Goal: Transaction & Acquisition: Obtain resource

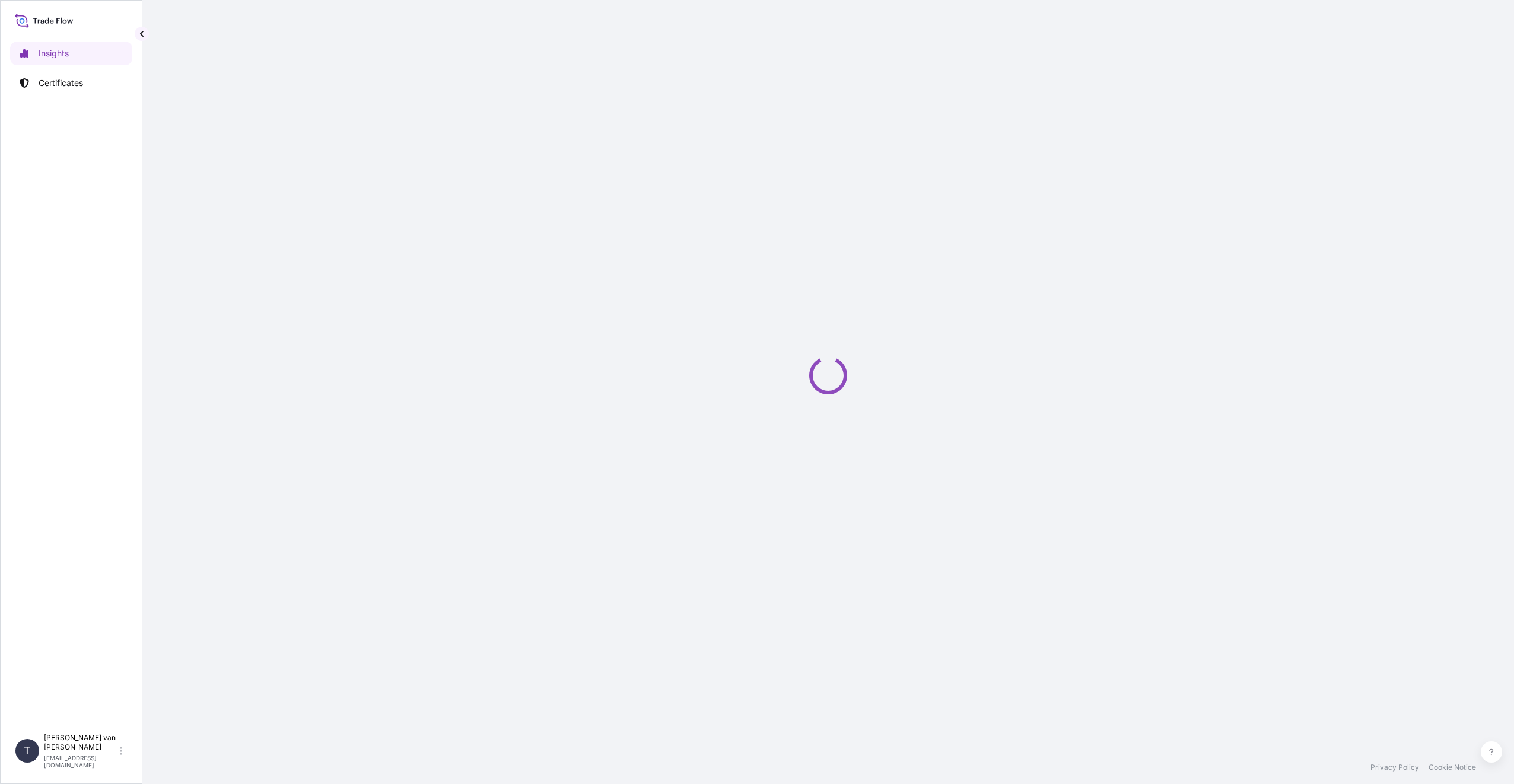
select select "2025"
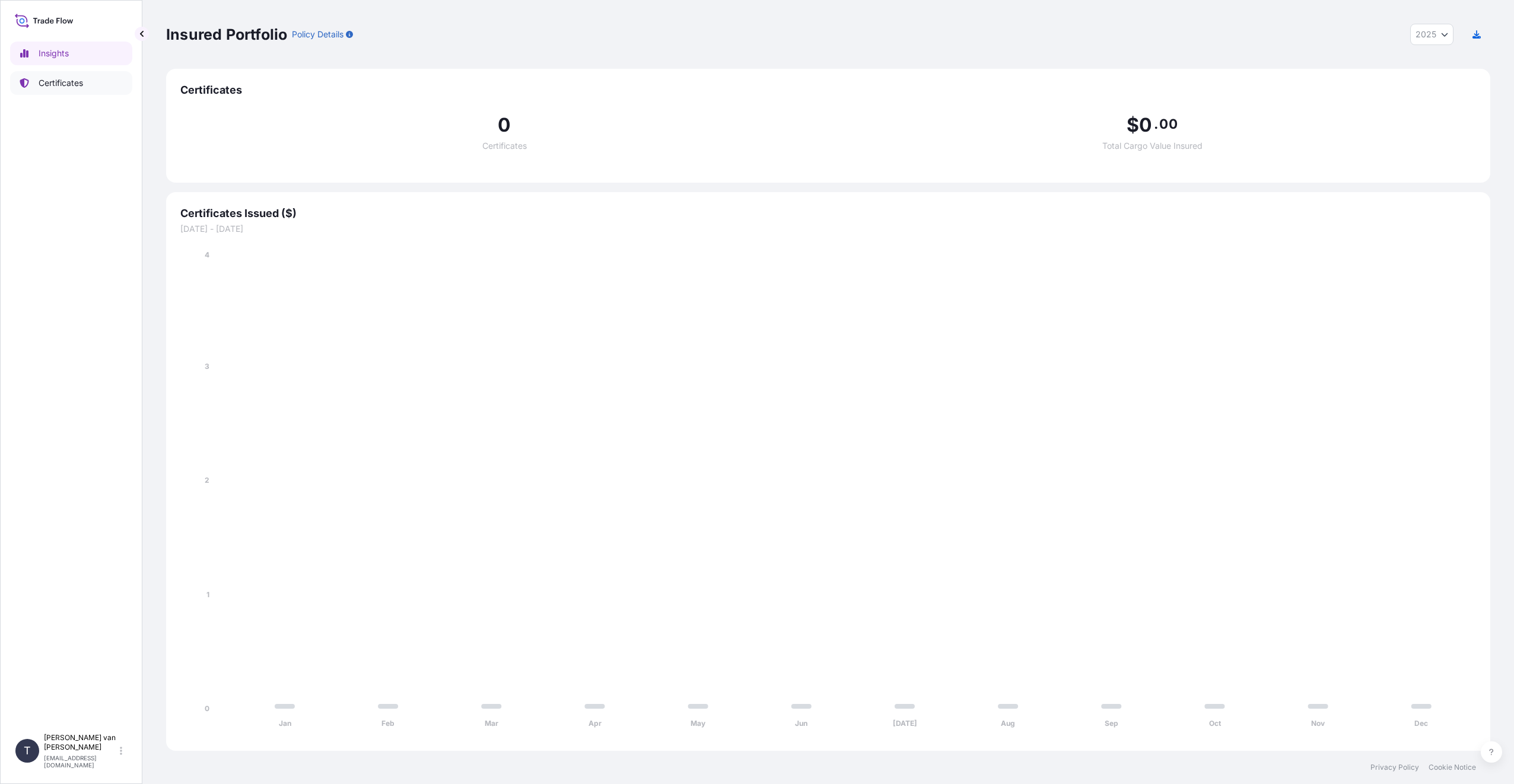
click at [79, 78] on p "Certificates" at bounding box center [61, 83] width 45 height 12
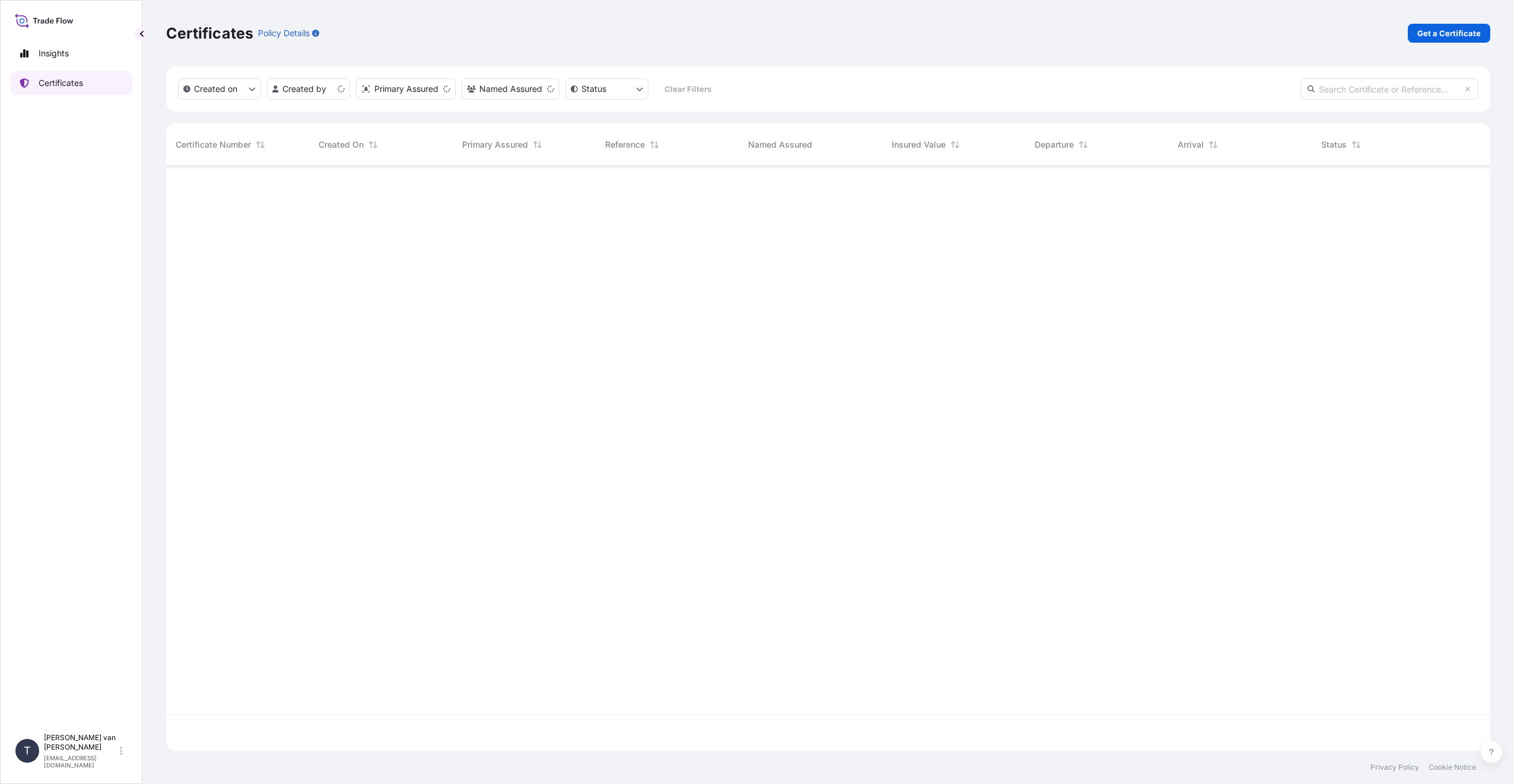
scroll to position [582, 1315]
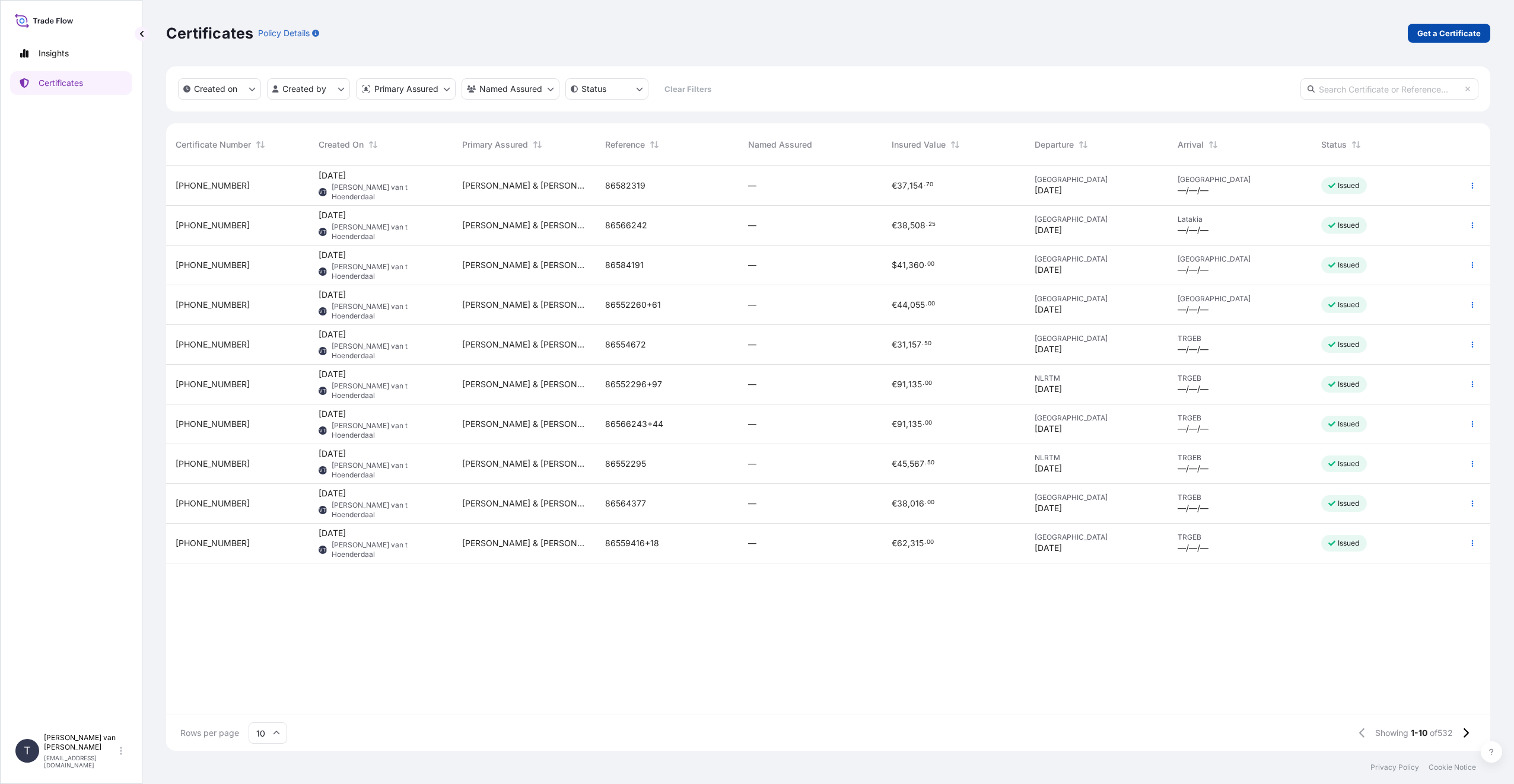
click at [1447, 29] on p "Get a Certificate" at bounding box center [1449, 33] width 63 height 12
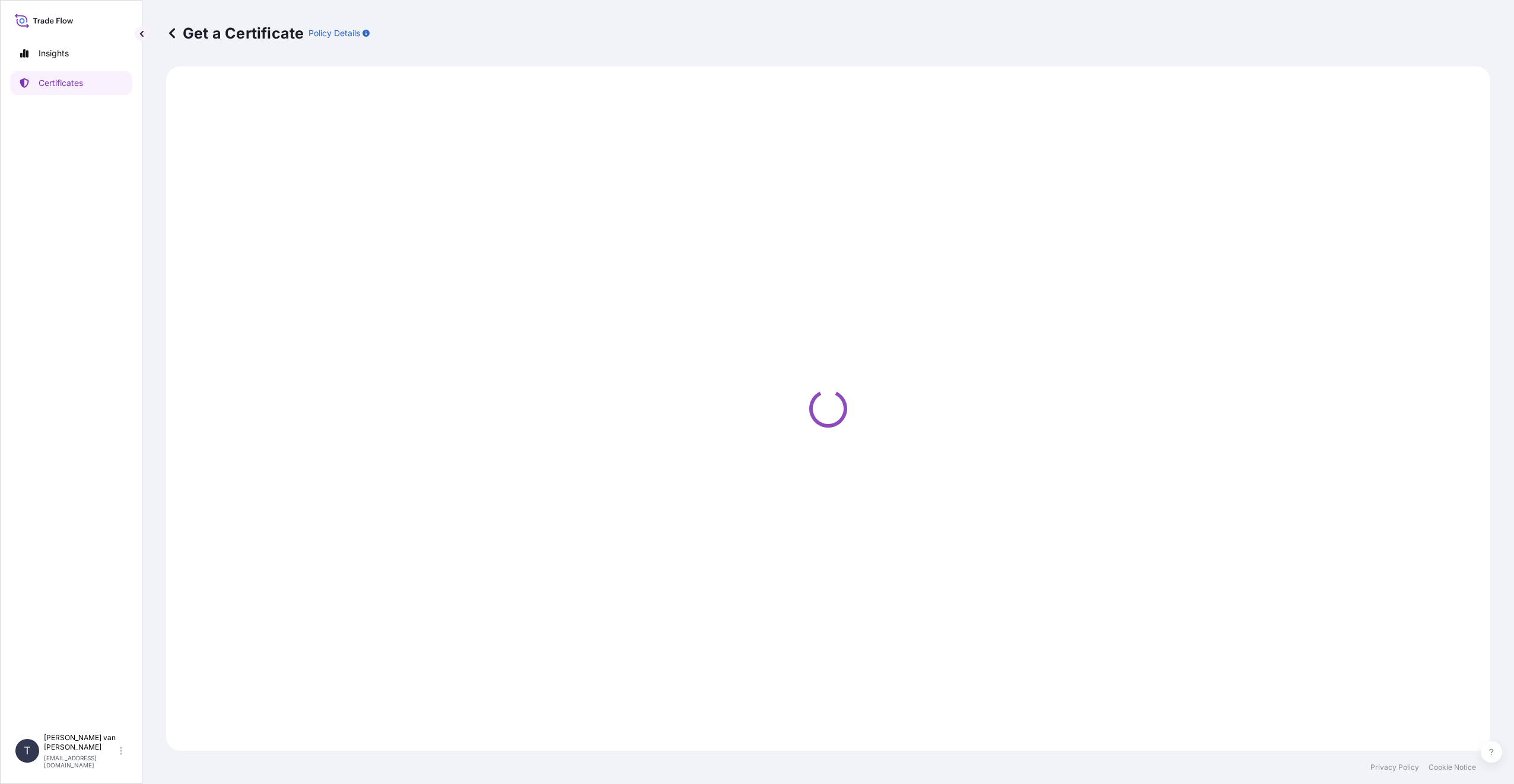
select select "Sea"
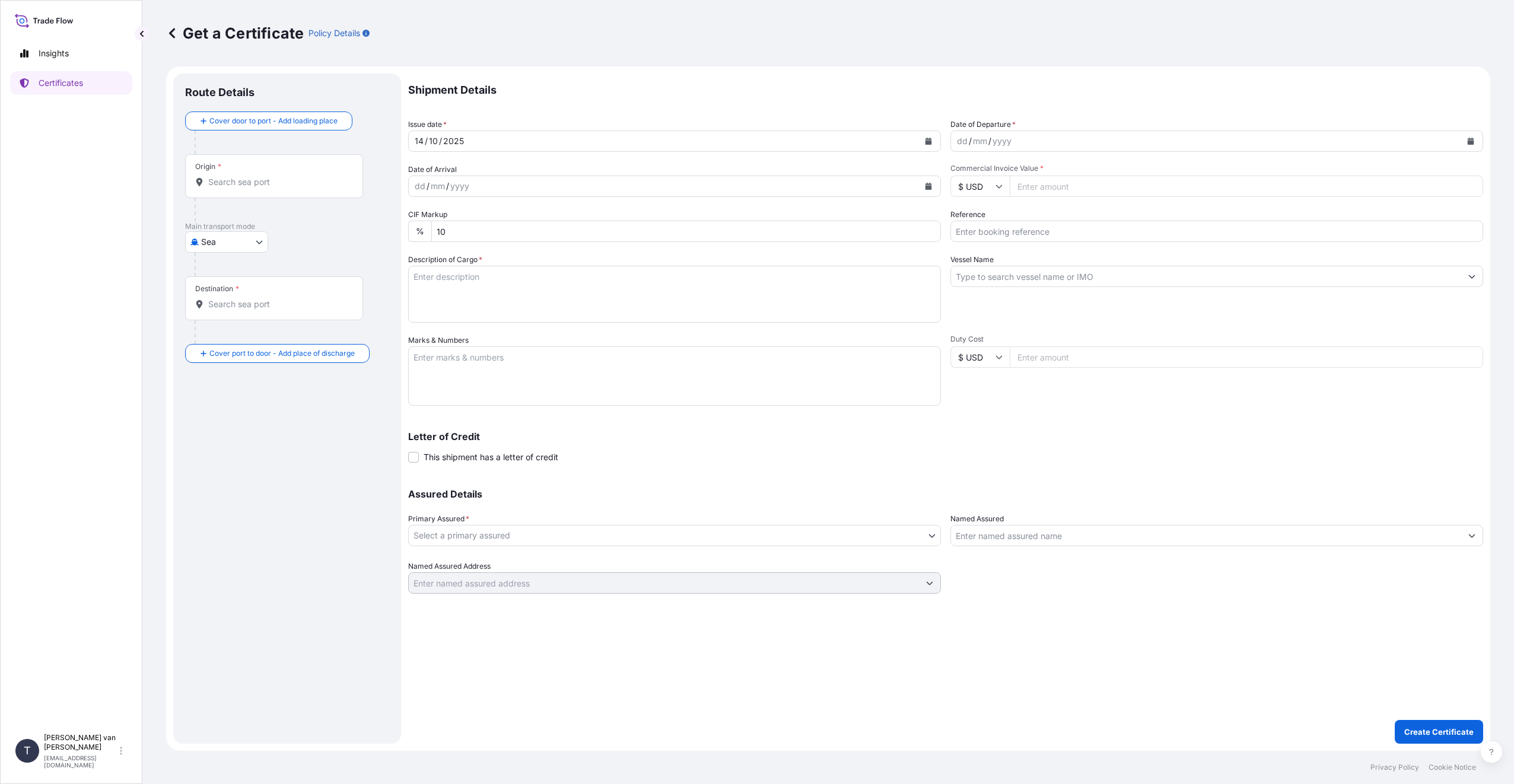
click at [276, 168] on div "Origin *" at bounding box center [273, 176] width 178 height 44
click at [276, 176] on input "Origin *" at bounding box center [278, 182] width 140 height 12
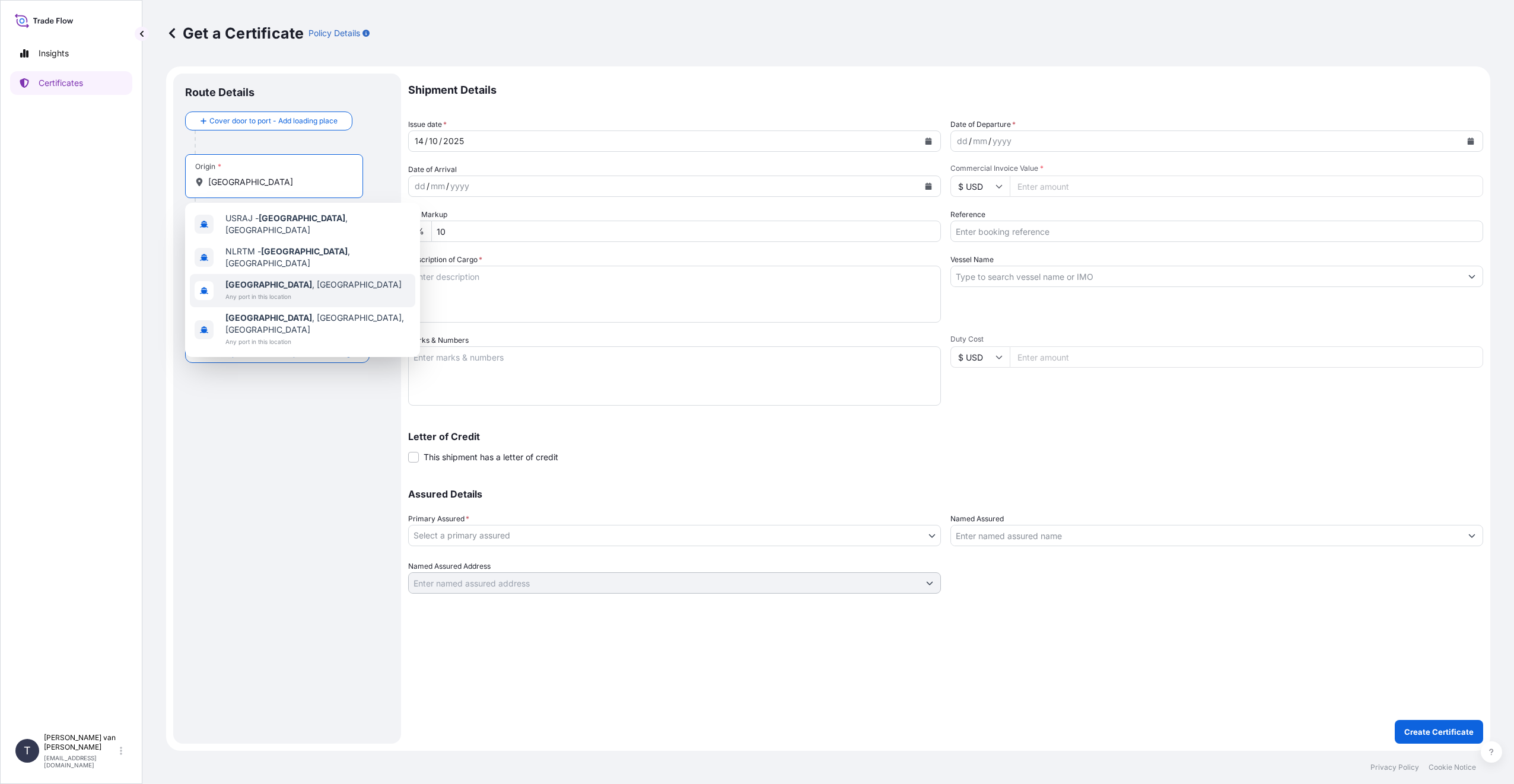
click at [260, 281] on span "[GEOGRAPHIC_DATA] , [GEOGRAPHIC_DATA]" at bounding box center [313, 285] width 176 height 12
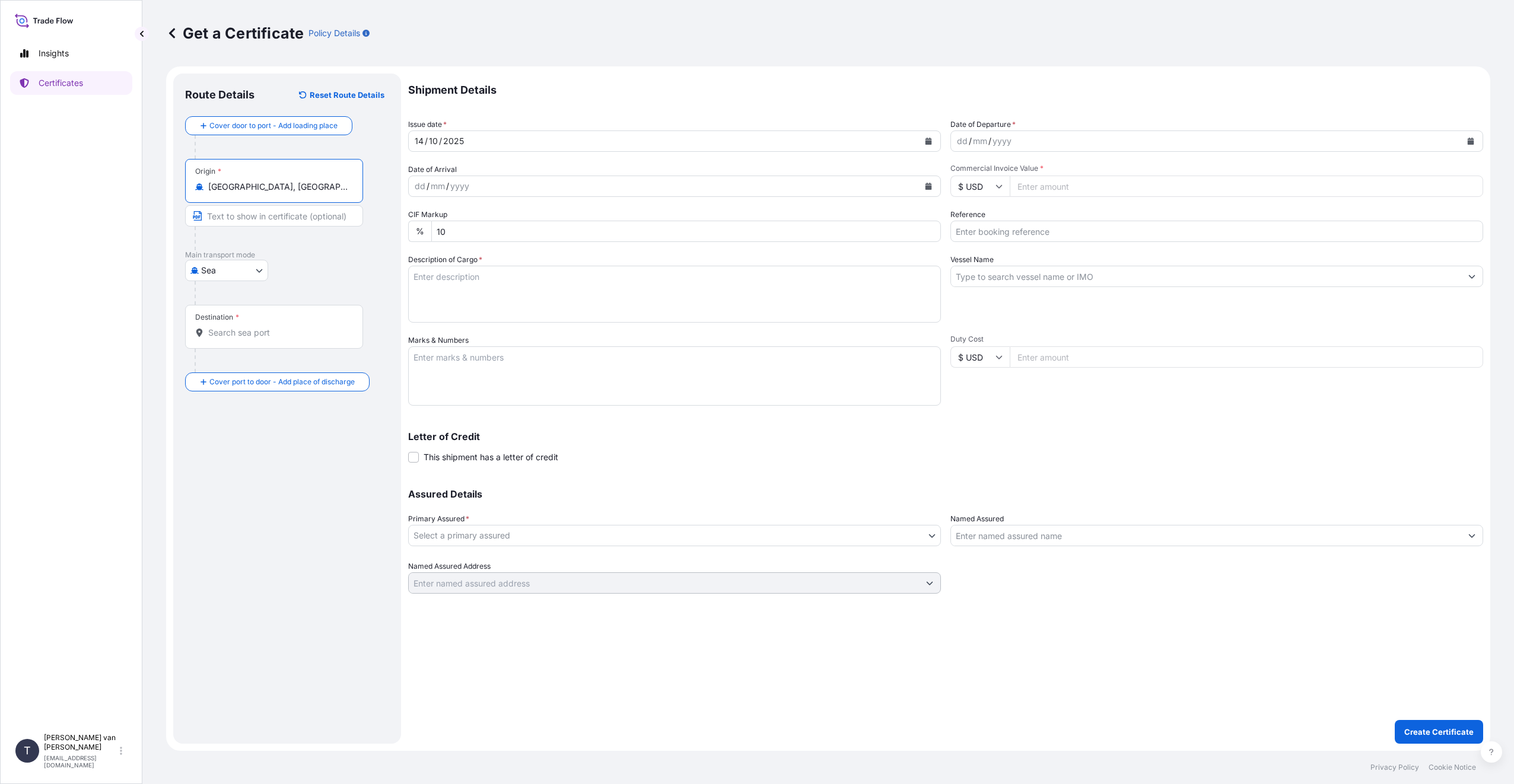
type input "[GEOGRAPHIC_DATA], [GEOGRAPHIC_DATA]"
click at [259, 322] on div "Destination *" at bounding box center [273, 327] width 178 height 44
click at [259, 327] on input "Destination *" at bounding box center [278, 333] width 140 height 12
type input "PHMNN - [GEOGRAPHIC_DATA], [GEOGRAPHIC_DATA]"
click at [1028, 141] on div "dd / mm / yyyy" at bounding box center [1206, 141] width 510 height 21
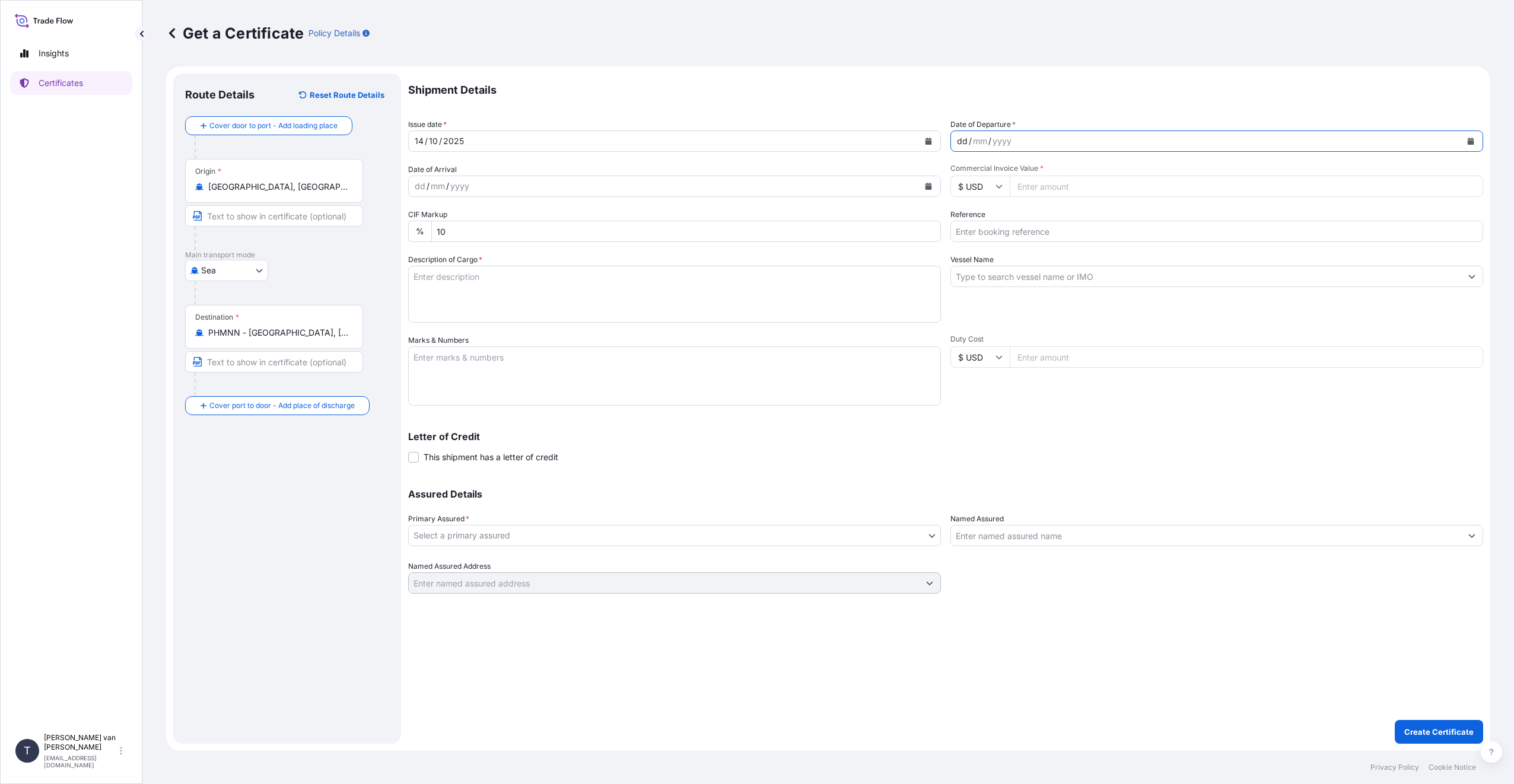
click at [1028, 141] on div "dd / mm / yyyy" at bounding box center [1206, 141] width 510 height 21
click at [1035, 137] on div "dd / mm / yyyy" at bounding box center [1206, 141] width 510 height 21
click at [1475, 141] on button "Calendar" at bounding box center [1470, 141] width 19 height 19
click at [964, 240] on div "6" at bounding box center [971, 241] width 21 height 21
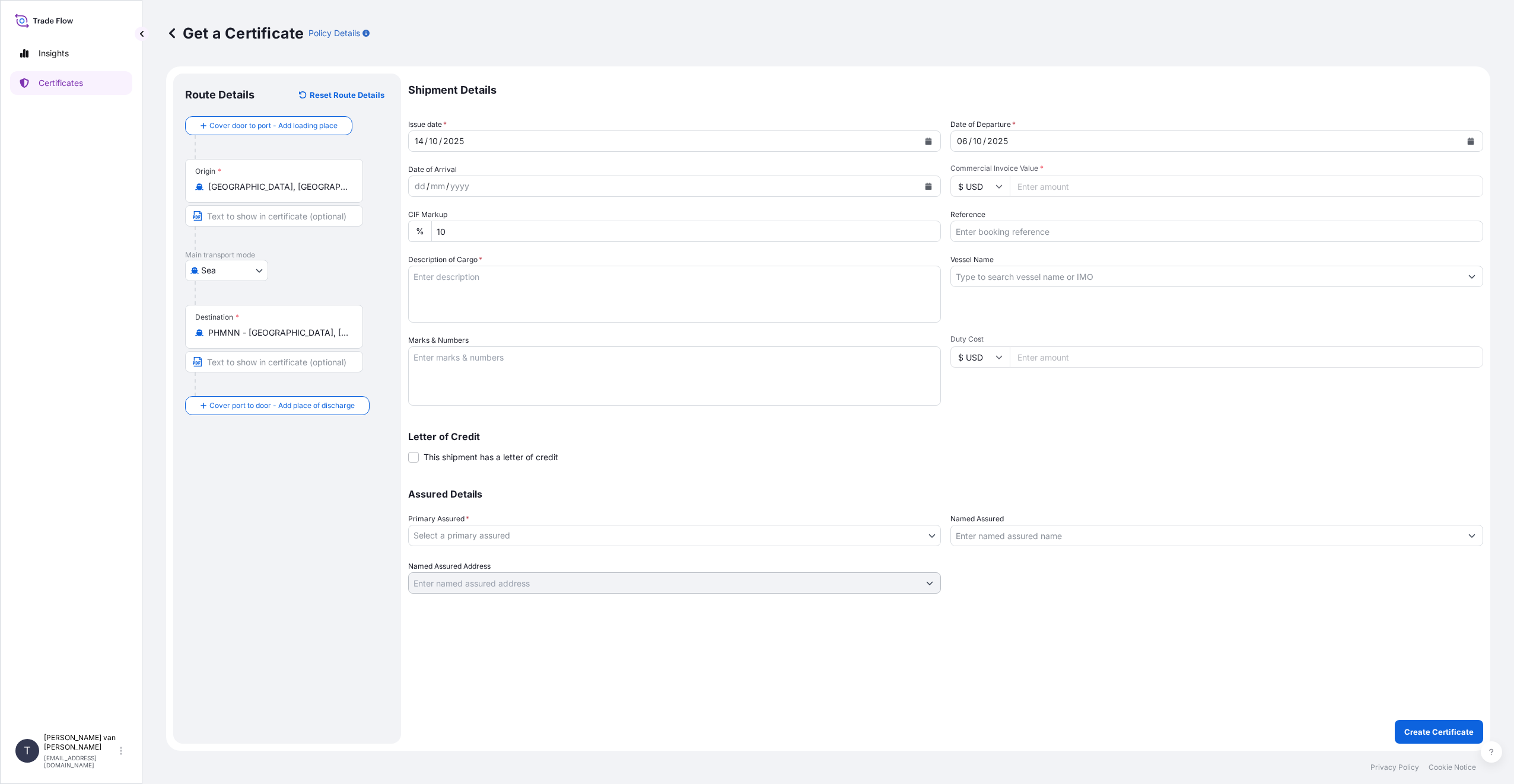
click at [1138, 444] on div "Letter of Credit This shipment has a letter of credit Letter of credit * Letter…" at bounding box center [945, 447] width 1074 height 31
click at [1061, 227] on input "Reference" at bounding box center [1217, 231] width 533 height 21
type input "86563644+5+6+7"
click at [1046, 277] on input "Vessel Name" at bounding box center [1206, 276] width 510 height 21
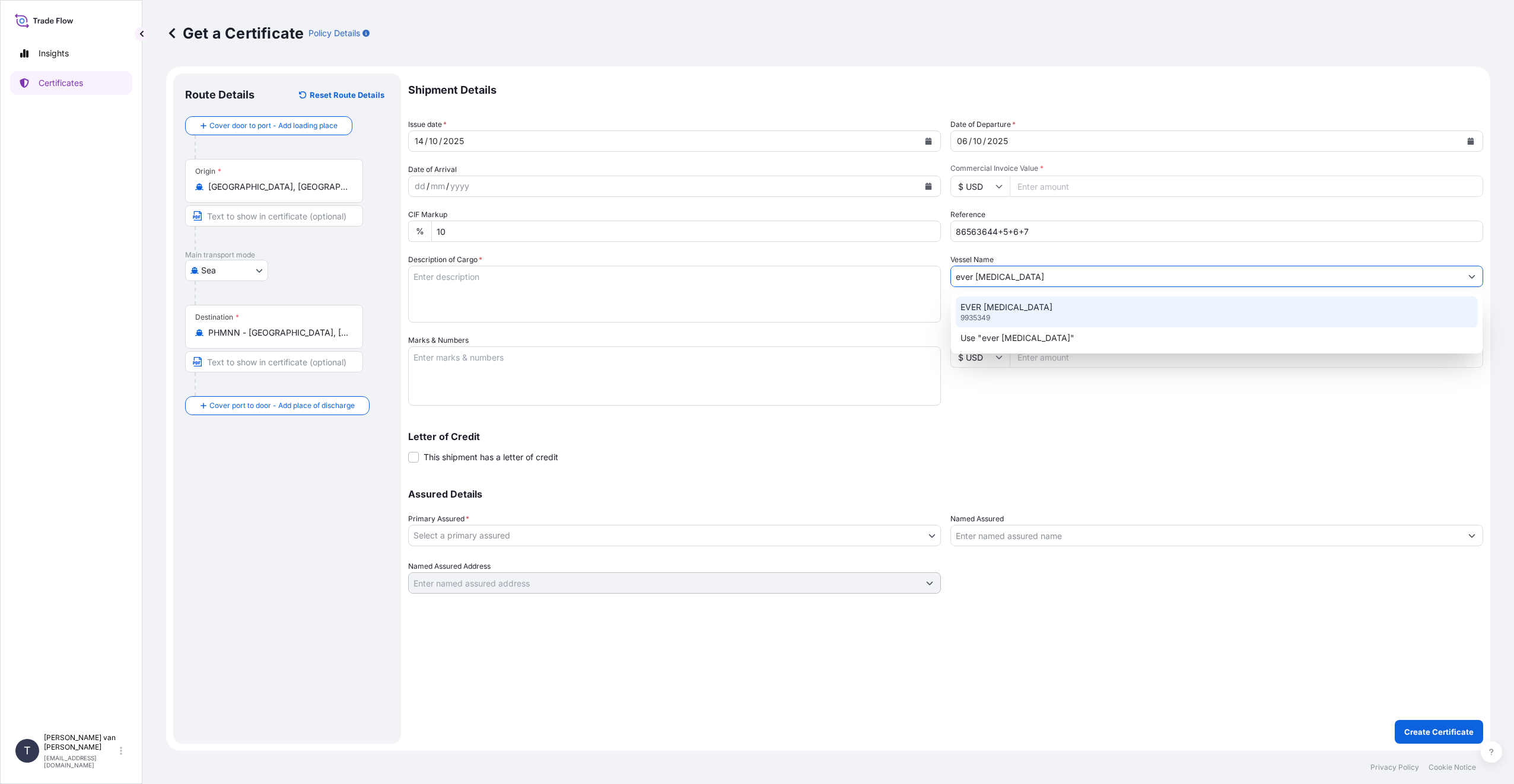
click at [988, 307] on p "EVER [MEDICAL_DATA]" at bounding box center [1006, 307] width 92 height 12
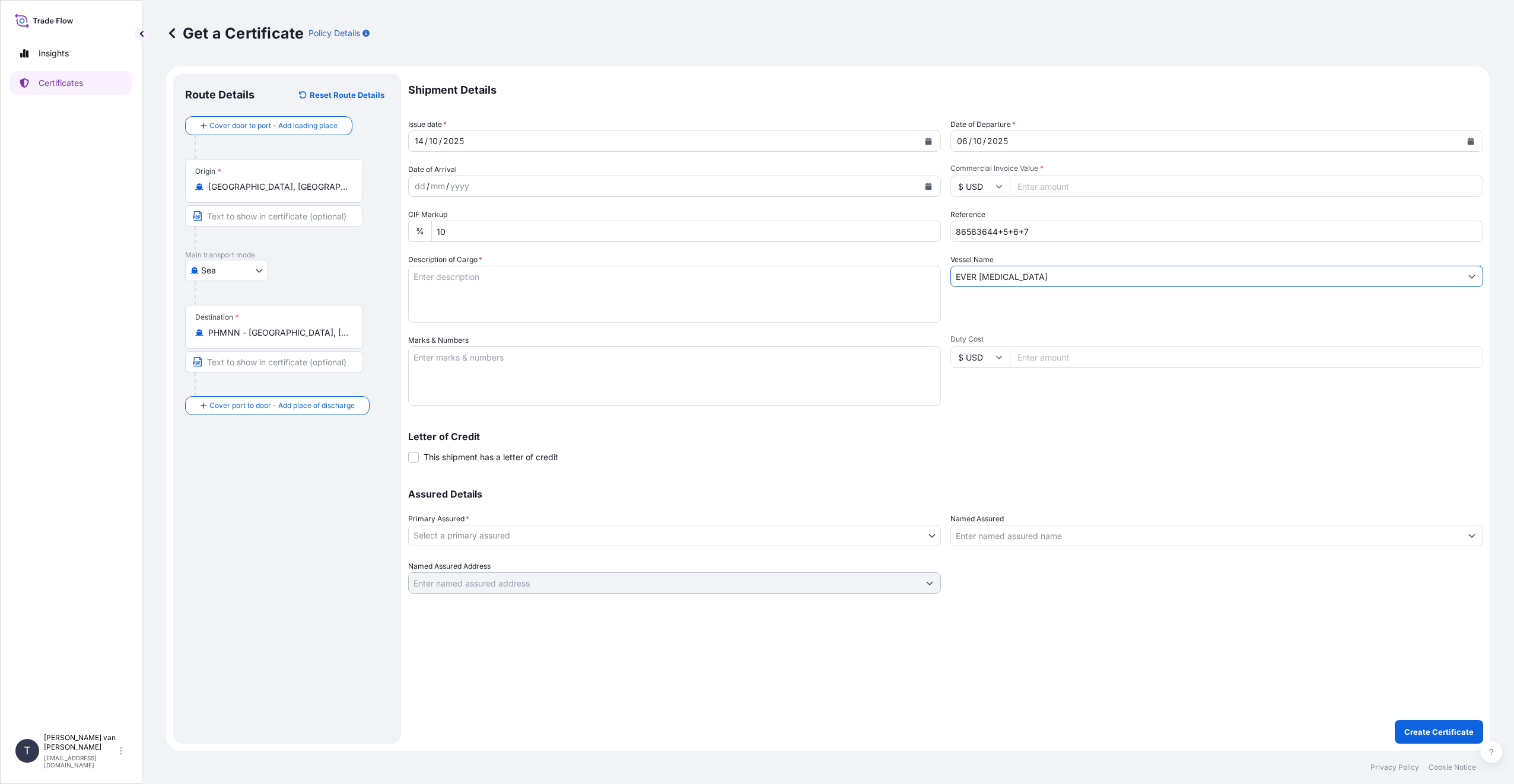
type input "EVER [MEDICAL_DATA]"
click at [1034, 497] on p "Assured Details" at bounding box center [945, 494] width 1074 height 9
click at [1088, 185] on input "Commercial Invoice Value *" at bounding box center [1247, 186] width 474 height 21
type input "116000"
click at [1096, 252] on div "Shipment Details Issue date * [DATE] Date of Departure * [DATE] Date of Arrival…" at bounding box center [945, 333] width 1074 height 520
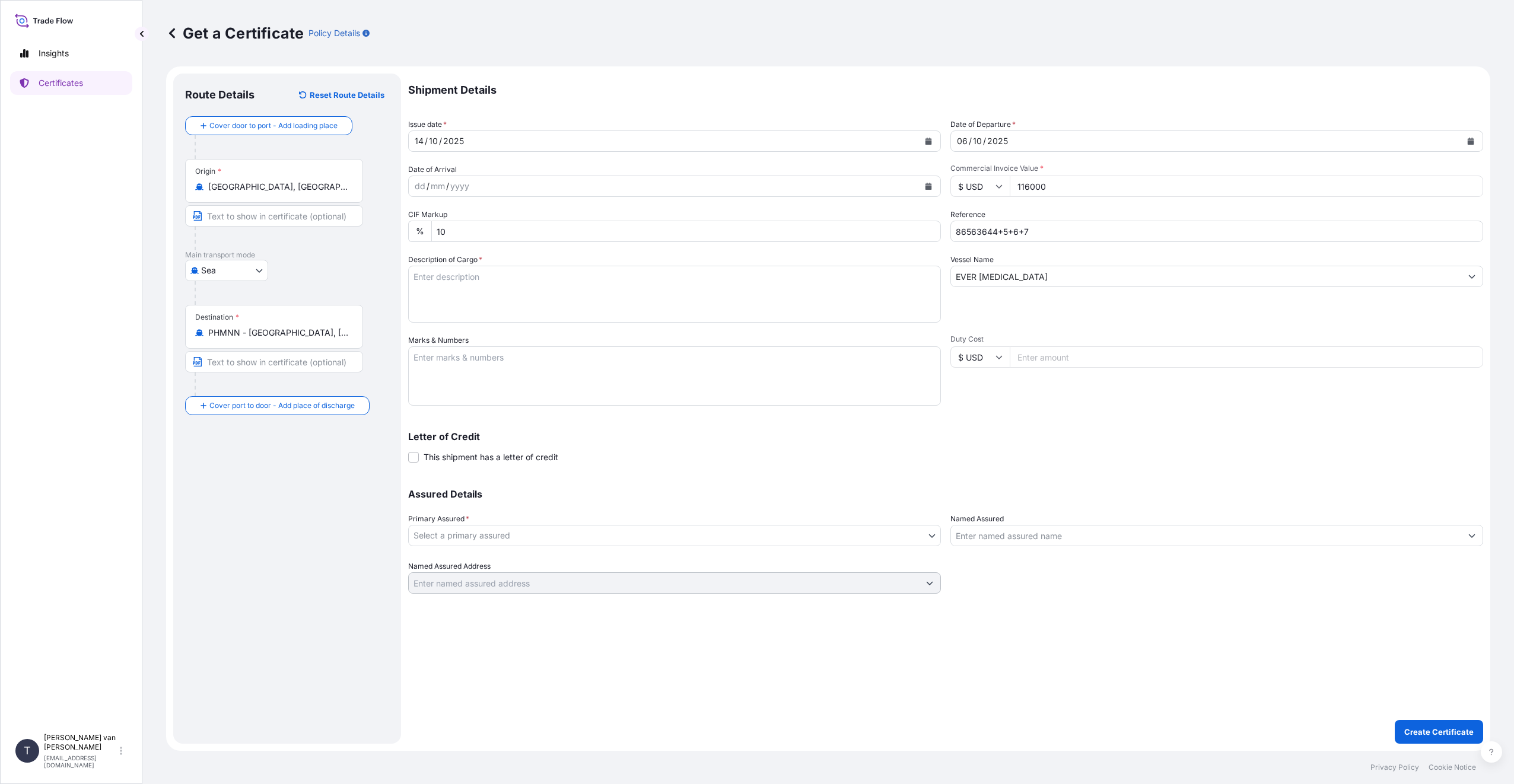
click at [1081, 358] on input "Duty Cost" at bounding box center [1247, 357] width 474 height 21
click at [1081, 275] on input "EVER [MEDICAL_DATA]" at bounding box center [1206, 276] width 510 height 21
click at [856, 307] on textarea "Description of Cargo *" at bounding box center [674, 293] width 533 height 57
click at [700, 385] on textarea "Marks & Numbers" at bounding box center [674, 375] width 533 height 59
click at [479, 278] on textarea "Description of Cargo *" at bounding box center [674, 293] width 533 height 57
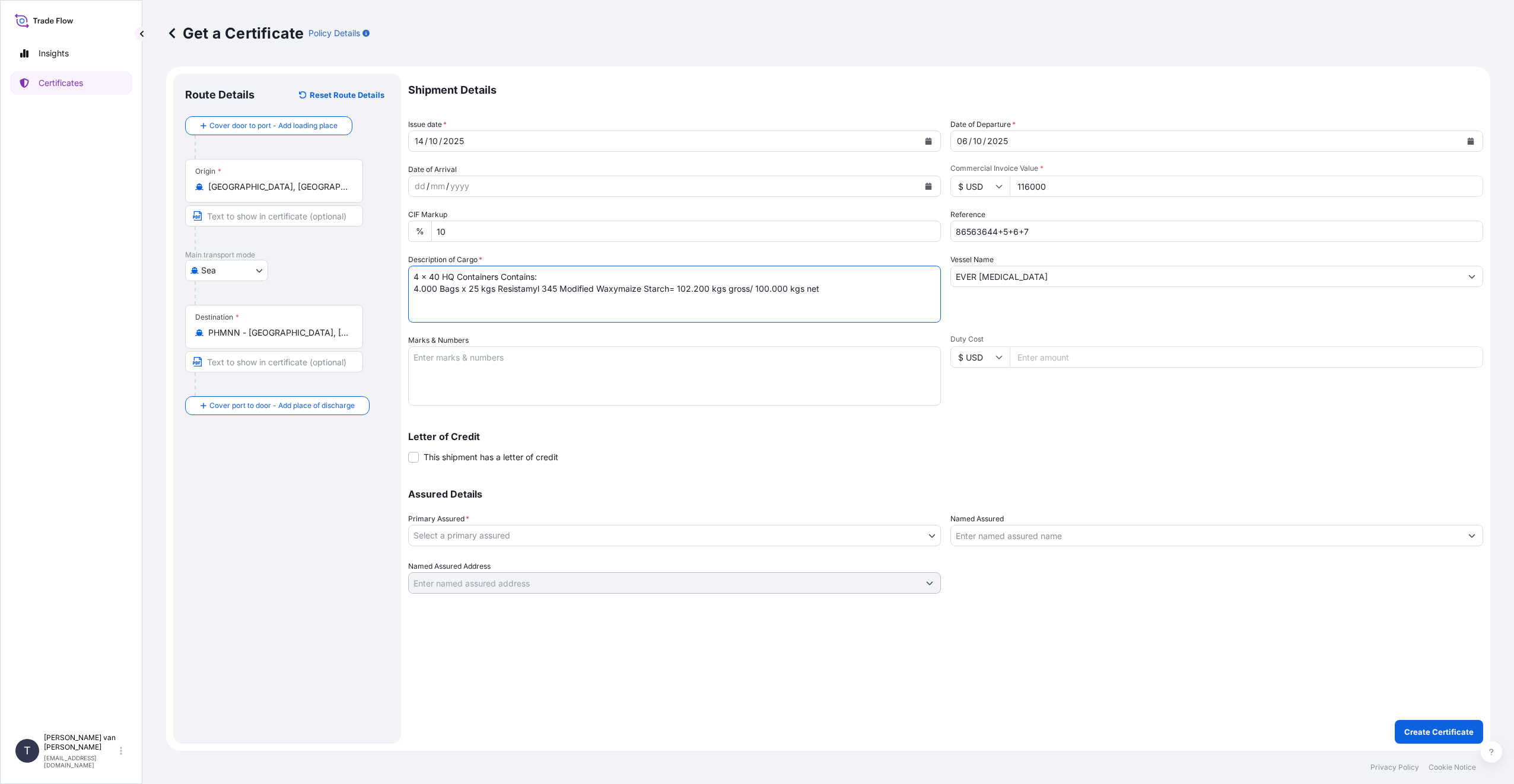
click at [867, 304] on textarea "4 x 40 HQ Containers Contains: 4.000 Bags x 25 kgs Resistamyl 345 Modified Waxy…" at bounding box center [674, 293] width 533 height 57
type textarea "4 x 40 HQ Containers Contains: 4.000 Bags x 25 kgs Resistamyl 345 Modified Waxy…"
click at [687, 372] on textarea "Marks & Numbers" at bounding box center [674, 375] width 533 height 59
click at [454, 351] on textarea "Marks & Numbers" at bounding box center [674, 375] width 533 height 59
type textarea "CSNU8283993- SEAL: 00102132 OOCU9834900- SEAL: 00103169 TRHU4295418- SEAL: 0010…"
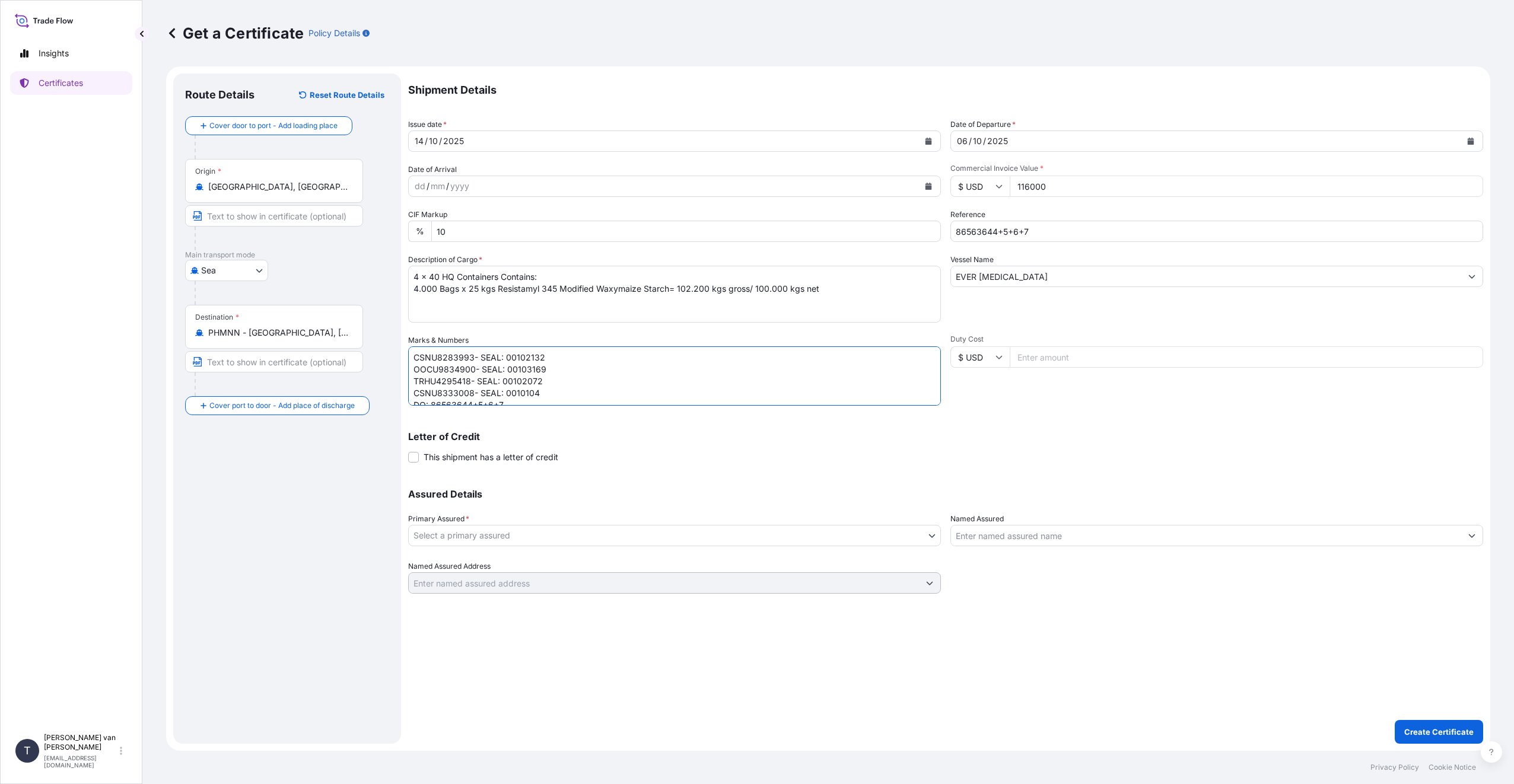
drag, startPoint x: 351, startPoint y: 533, endPoint x: 411, endPoint y: 504, distance: 66.6
click at [351, 532] on div "Route Details Reset Route Details Cover door to port - Add loading place Place …" at bounding box center [287, 408] width 204 height 646
click at [623, 489] on p "Assured Details" at bounding box center [945, 494] width 1074 height 9
click at [931, 539] on body "Insights Certificates T [PERSON_NAME] van t Hoenderdaal [EMAIL_ADDRESS][DOMAIN_…" at bounding box center [757, 392] width 1514 height 784
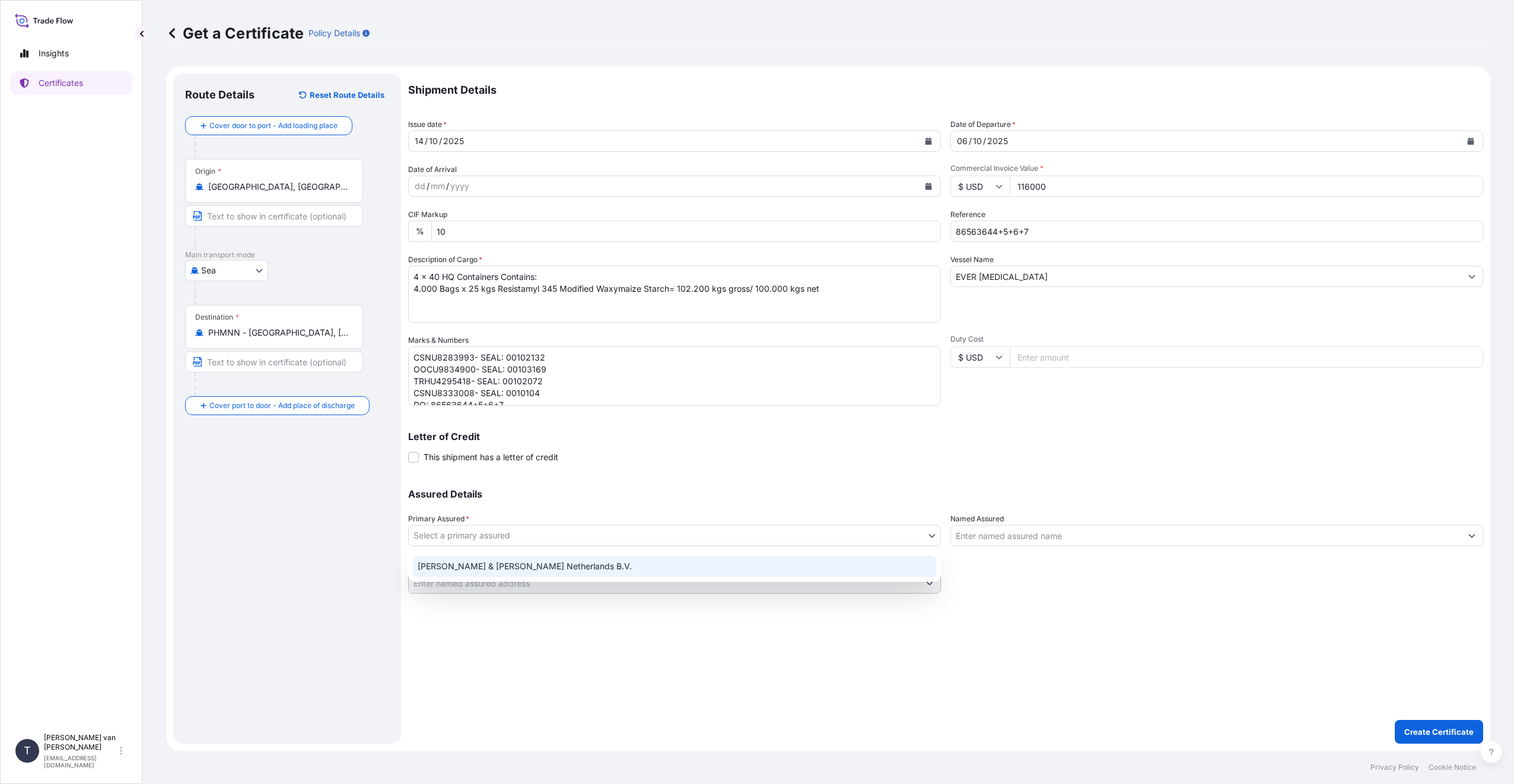
click at [560, 563] on div "[PERSON_NAME] & [PERSON_NAME] Netherlands B.V." at bounding box center [674, 566] width 523 height 21
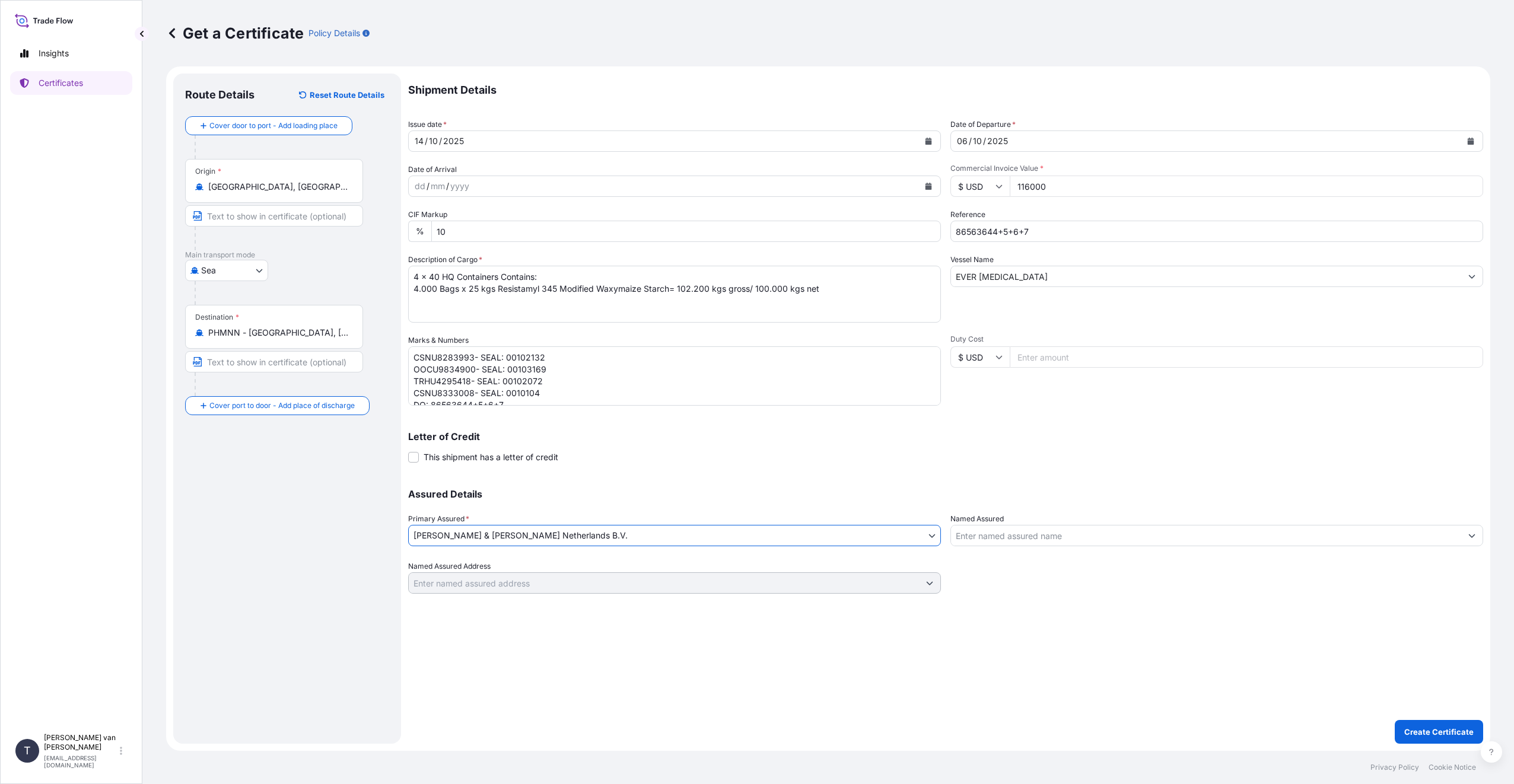
click at [586, 489] on p "Assured Details" at bounding box center [945, 494] width 1074 height 9
click at [1441, 736] on p "Create Certificate" at bounding box center [1439, 732] width 69 height 12
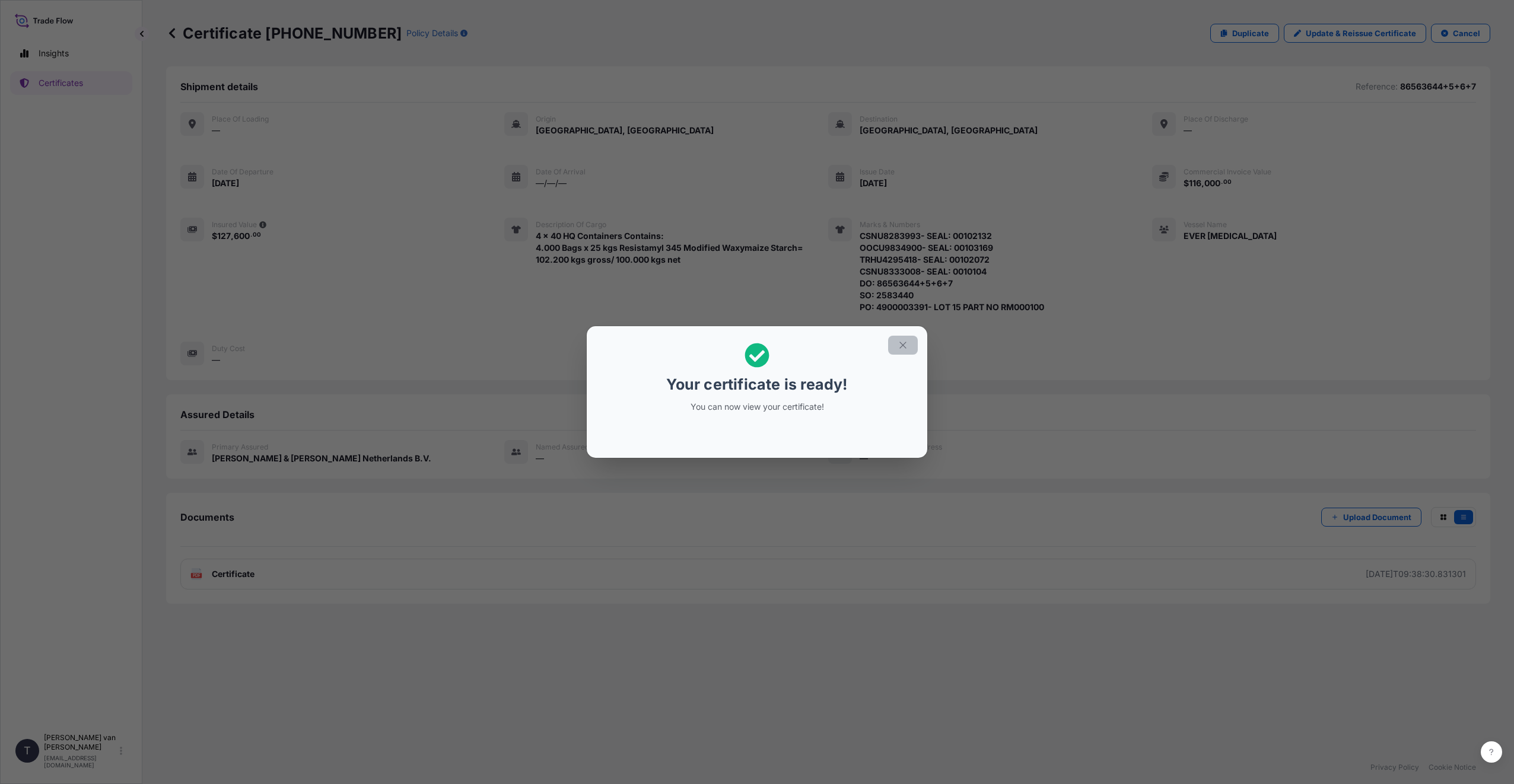
click at [901, 349] on icon "button" at bounding box center [903, 345] width 11 height 11
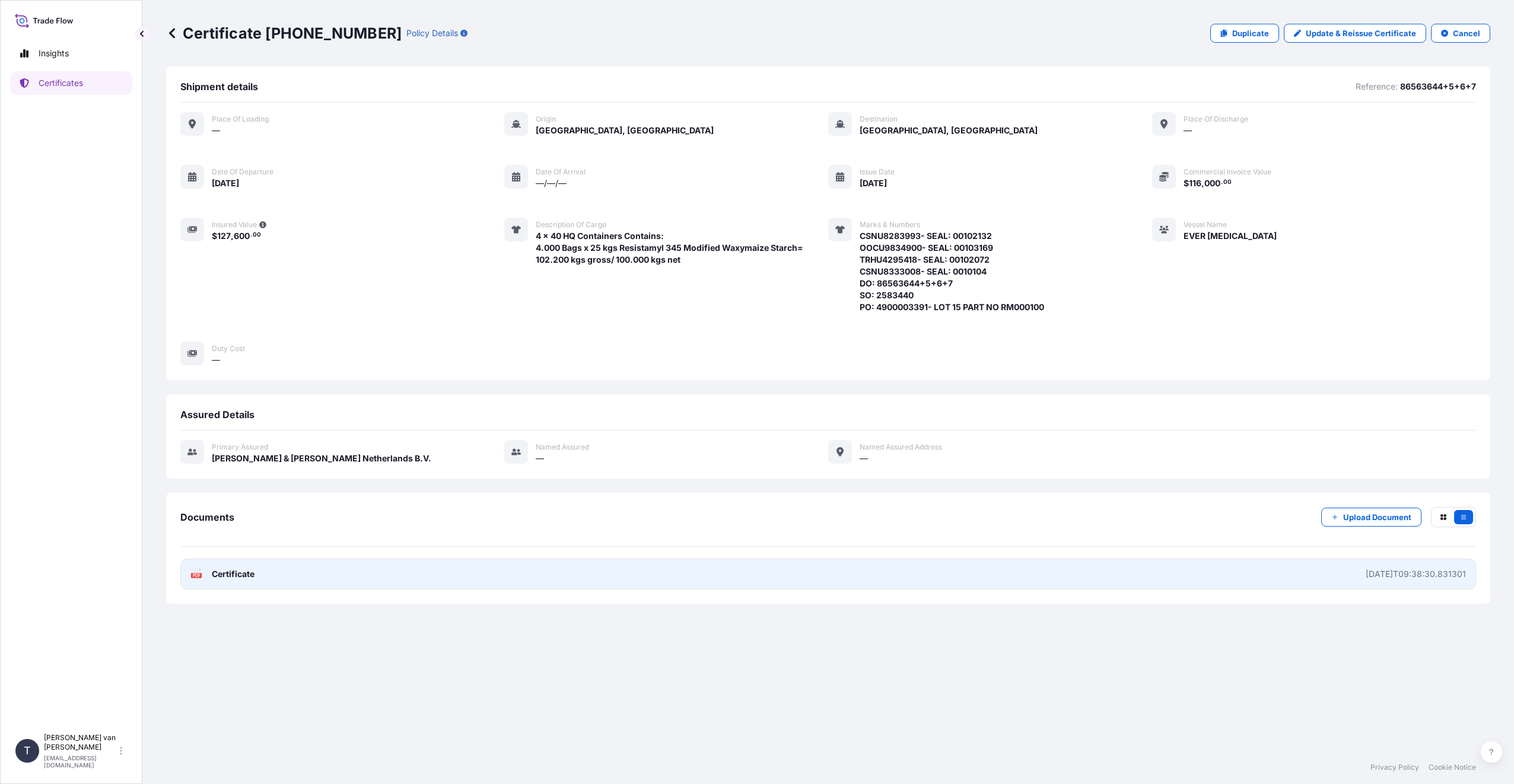
click at [211, 579] on span "Certificate" at bounding box center [233, 574] width 43 height 12
